Goal: Entertainment & Leisure: Consume media (video, audio)

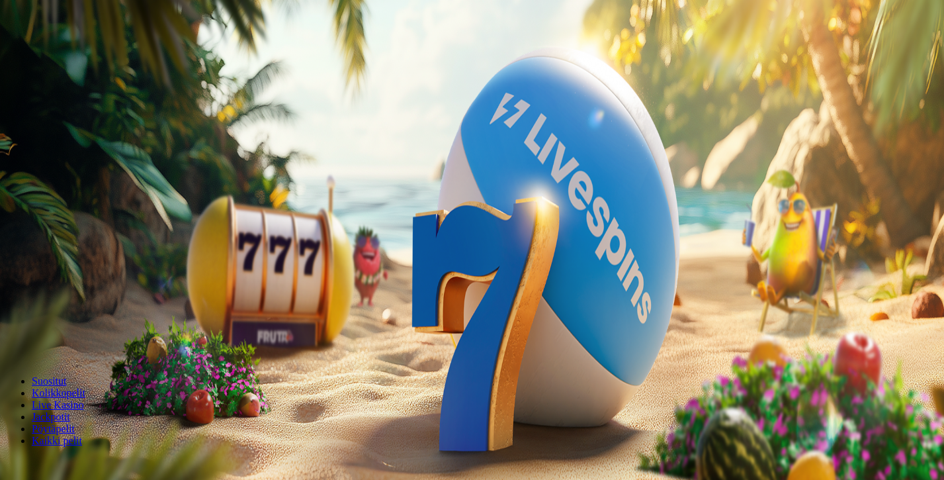
click at [80, 53] on span "Kirjaudu" at bounding box center [91, 48] width 32 height 10
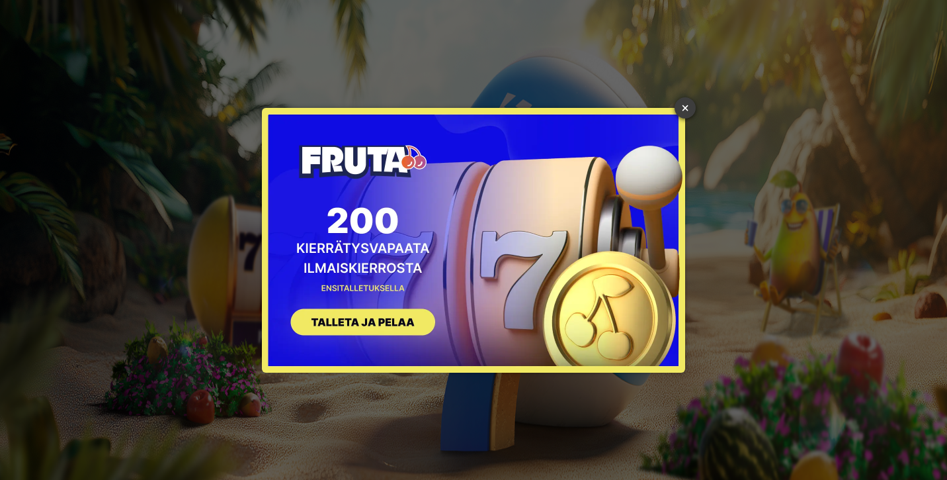
click at [683, 112] on link "×" at bounding box center [685, 107] width 21 height 21
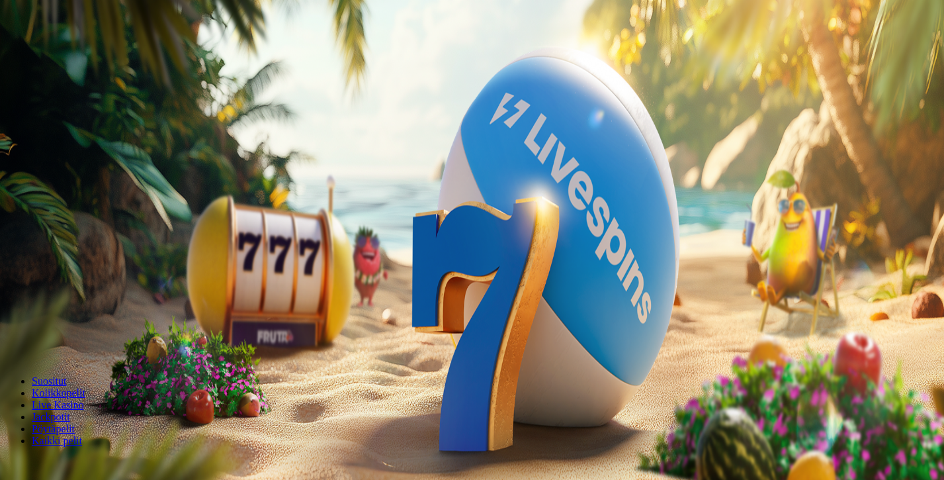
click at [70, 55] on button "Kirjaudu" at bounding box center [91, 48] width 43 height 14
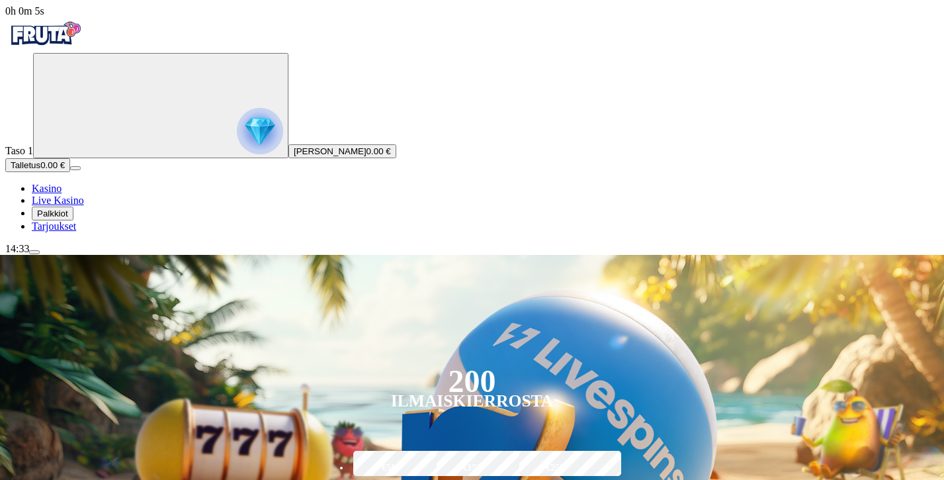
click at [68, 218] on span "Palkkiot" at bounding box center [52, 213] width 31 height 10
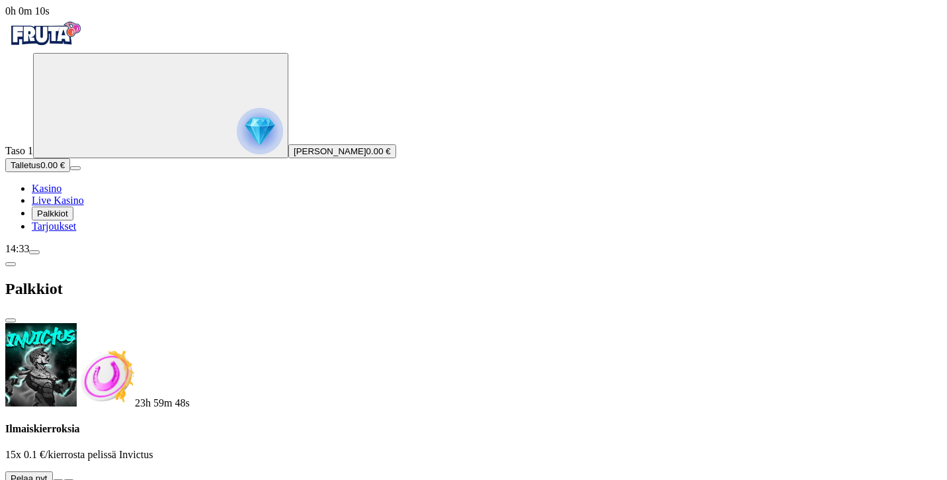
click at [64, 479] on button at bounding box center [58, 481] width 11 height 4
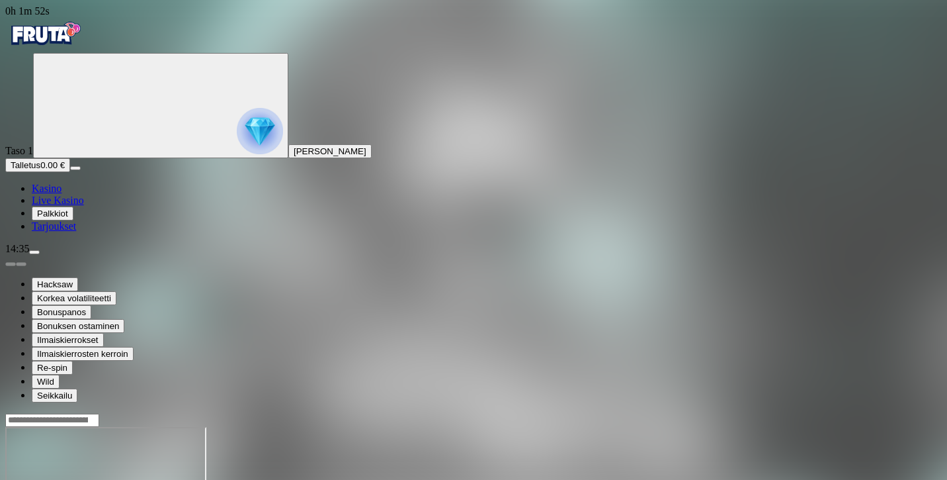
click at [68, 206] on span "Live Kasino" at bounding box center [58, 200] width 52 height 11
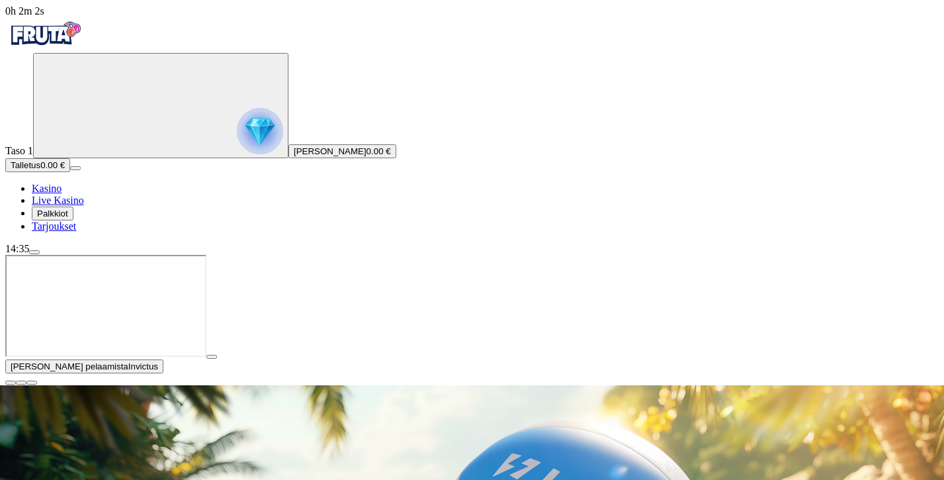
click at [11, 382] on span "close icon" at bounding box center [11, 382] width 0 height 0
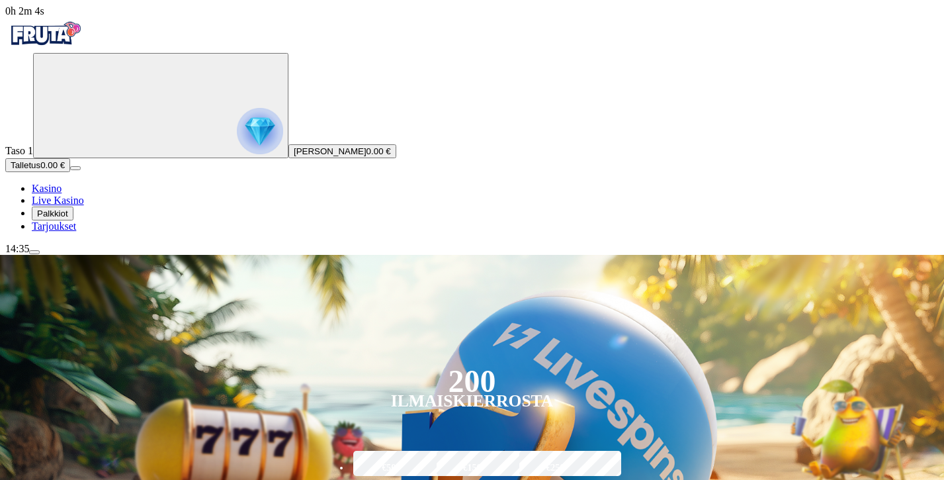
scroll to position [93, 0]
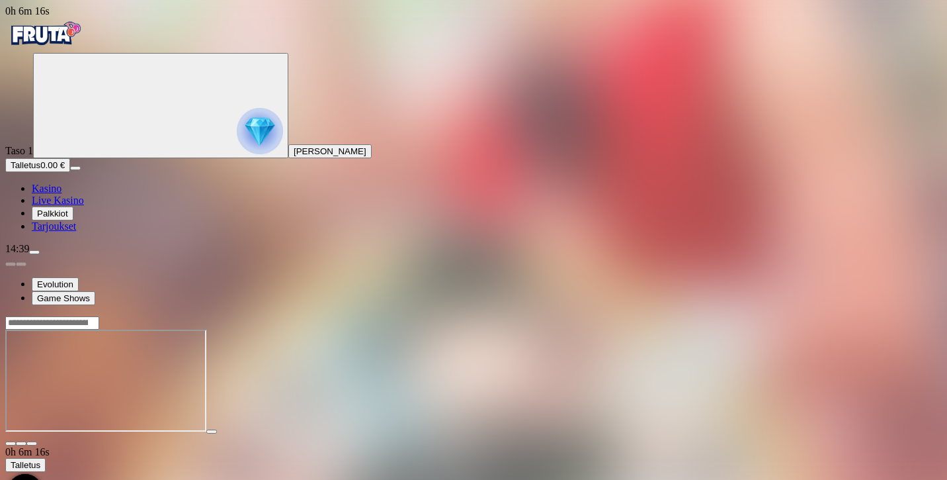
click at [11, 443] on span "close icon" at bounding box center [11, 443] width 0 height 0
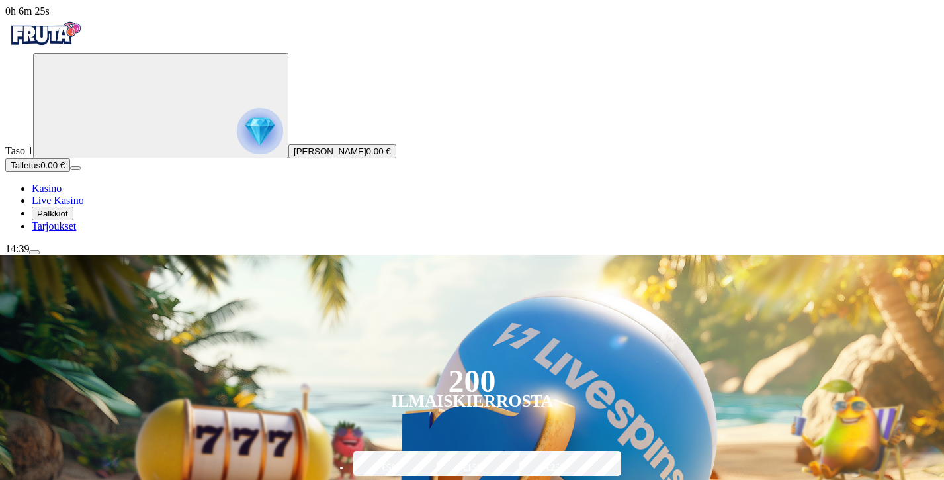
click at [34, 252] on span "menu icon" at bounding box center [34, 252] width 0 height 0
